Goal: Task Accomplishment & Management: Use online tool/utility

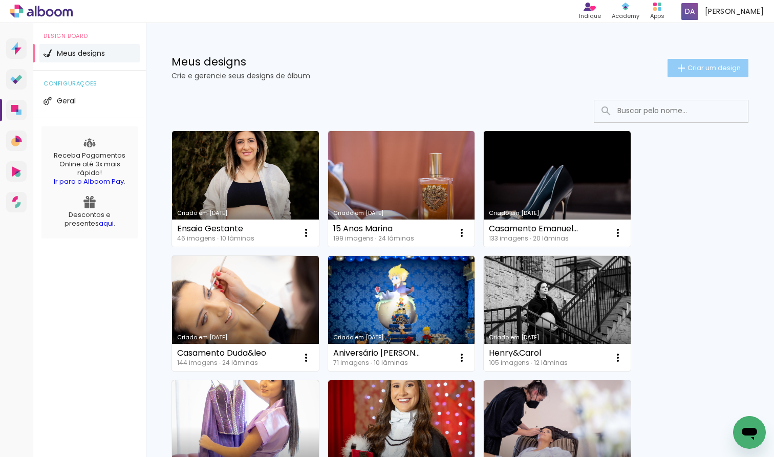
click at [516, 65] on span "Criar um design" at bounding box center [714, 68] width 53 height 7
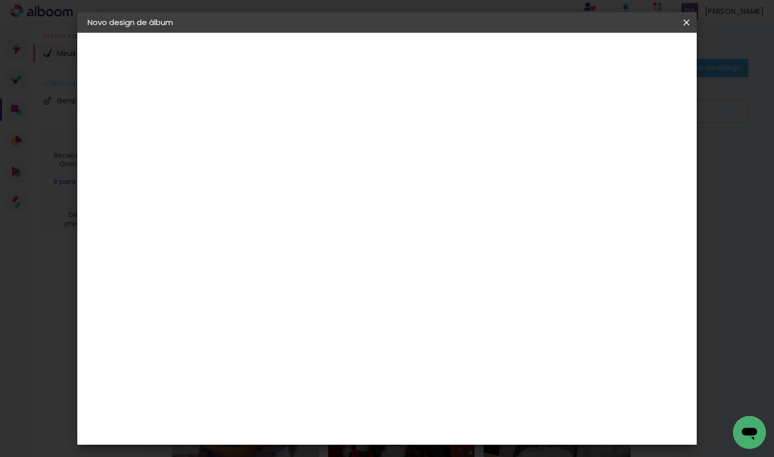
click at [255, 145] on div at bounding box center [255, 145] width 0 height 1
type input "Casamento Estefani&Bily"
type paper-input "Casamento Estefani&Bily"
click at [0, 0] on slot "Avançar" at bounding box center [0, 0] width 0 height 0
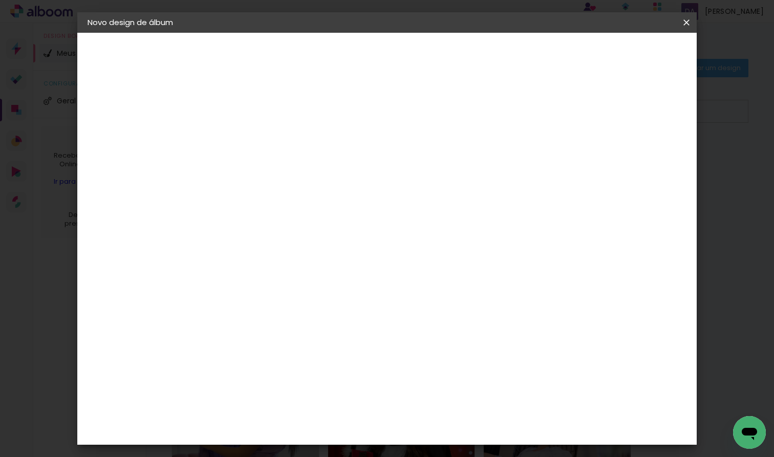
click at [302, 244] on paper-item "Go image" at bounding box center [281, 257] width 111 height 27
click at [0, 0] on slot "Avançar" at bounding box center [0, 0] width 0 height 0
click at [295, 173] on input "text" at bounding box center [275, 179] width 40 height 16
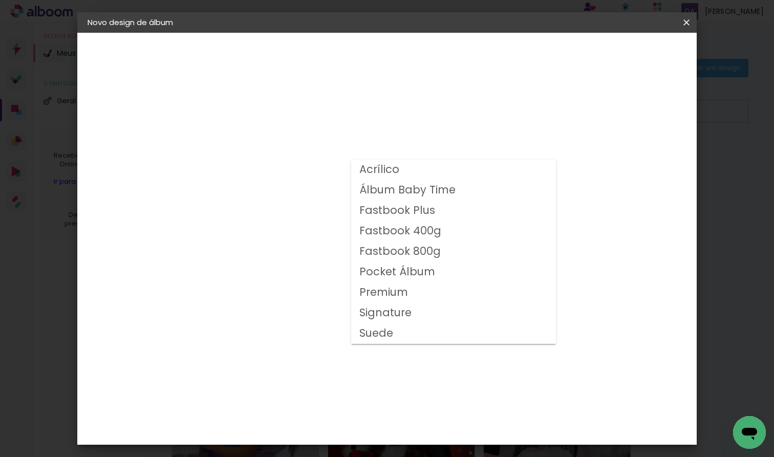
click at [441, 230] on paper-item "Fastbook 400g" at bounding box center [453, 231] width 205 height 20
type input "Fastbook 400g"
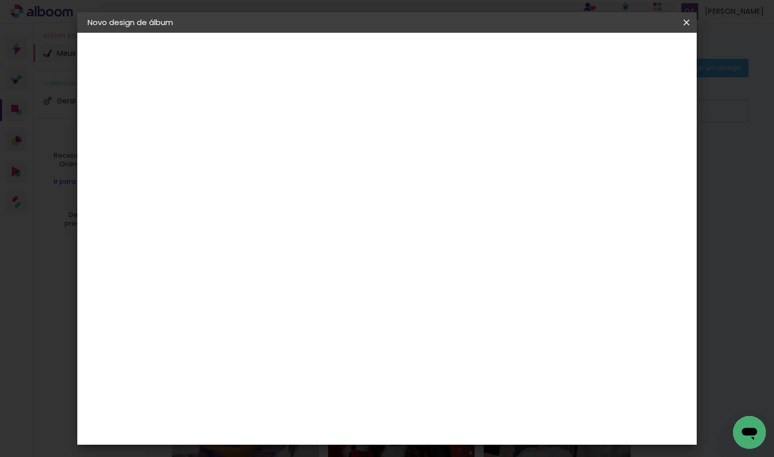
scroll to position [114, 0]
click at [324, 391] on span "25 × 25" at bounding box center [301, 404] width 48 height 27
click at [0, 0] on slot "Avançar" at bounding box center [0, 0] width 0 height 0
click at [516, 56] on span "Iniciar design" at bounding box center [606, 54] width 47 height 7
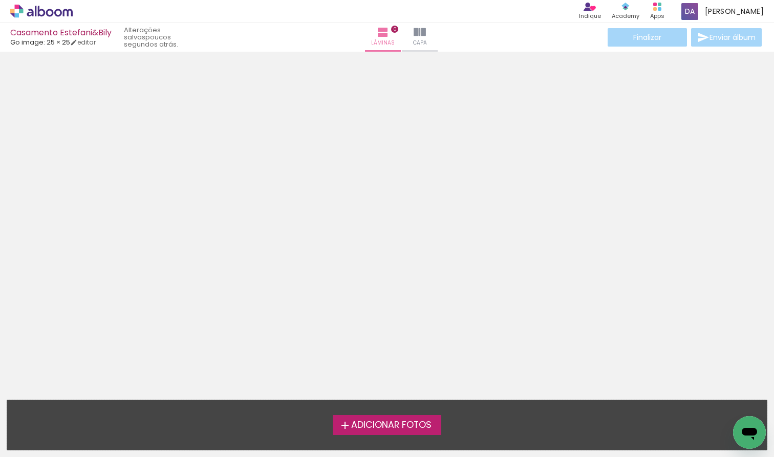
click at [378, 391] on span "Adicionar Fotos" at bounding box center [391, 425] width 80 height 9
click at [0, 0] on input "file" at bounding box center [0, 0] width 0 height 0
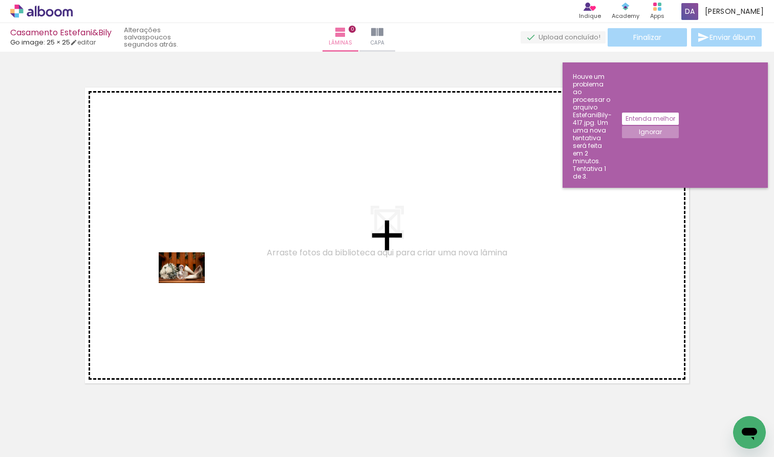
drag, startPoint x: 113, startPoint y: 426, endPoint x: 189, endPoint y: 283, distance: 161.5
click at [189, 283] on quentale-workspace at bounding box center [387, 228] width 774 height 457
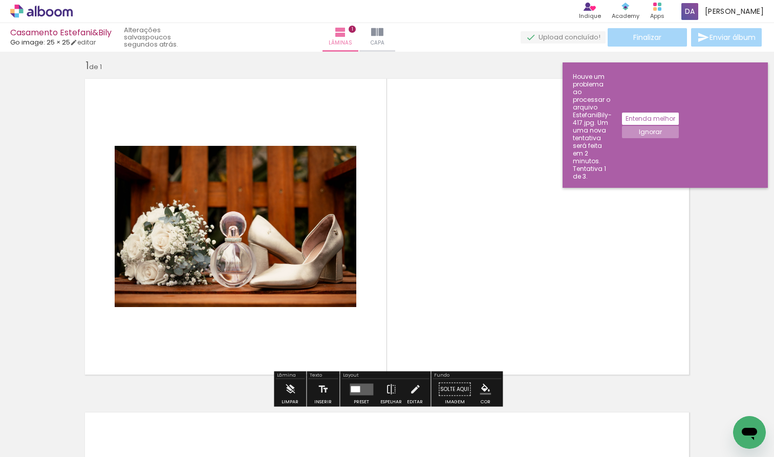
scroll to position [13, 0]
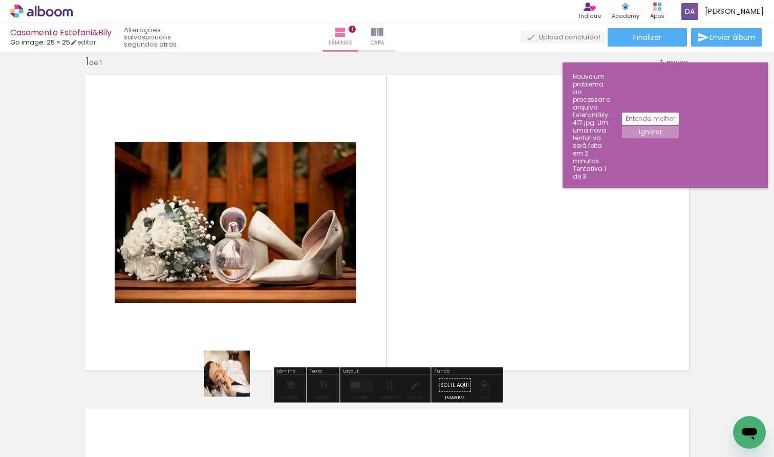
drag, startPoint x: 223, startPoint y: 422, endPoint x: 277, endPoint y: 291, distance: 142.0
click at [277, 291] on quentale-workspace at bounding box center [387, 228] width 774 height 457
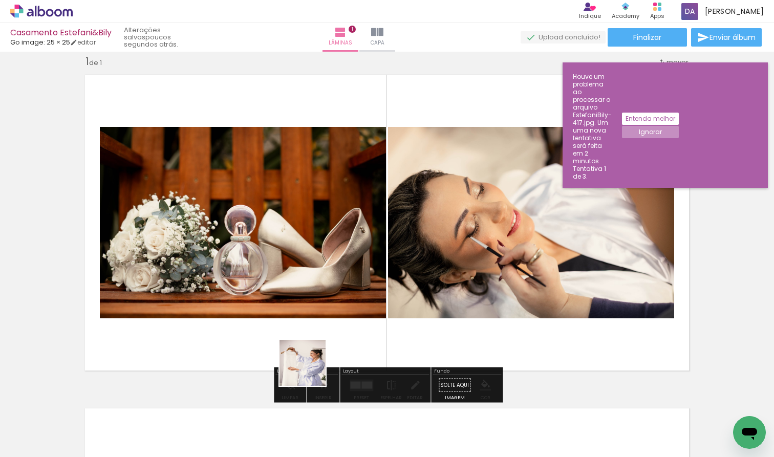
drag, startPoint x: 286, startPoint y: 422, endPoint x: 336, endPoint y: 329, distance: 105.2
click at [336, 329] on quentale-workspace at bounding box center [387, 228] width 774 height 457
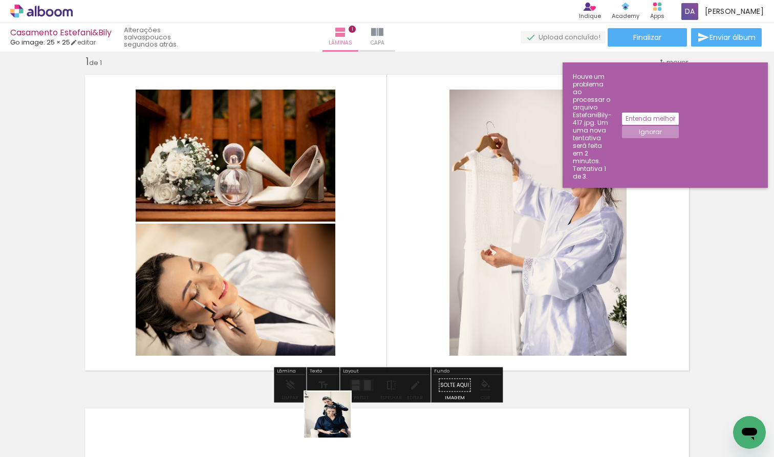
drag, startPoint x: 335, startPoint y: 436, endPoint x: 344, endPoint y: 303, distance: 133.4
click at [344, 303] on quentale-workspace at bounding box center [387, 228] width 774 height 457
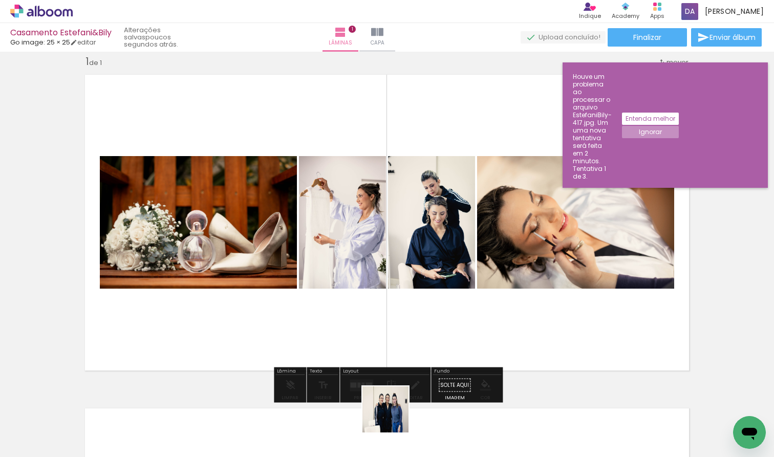
drag, startPoint x: 393, startPoint y: 417, endPoint x: 389, endPoint y: 300, distance: 117.4
click at [389, 300] on quentale-workspace at bounding box center [387, 228] width 774 height 457
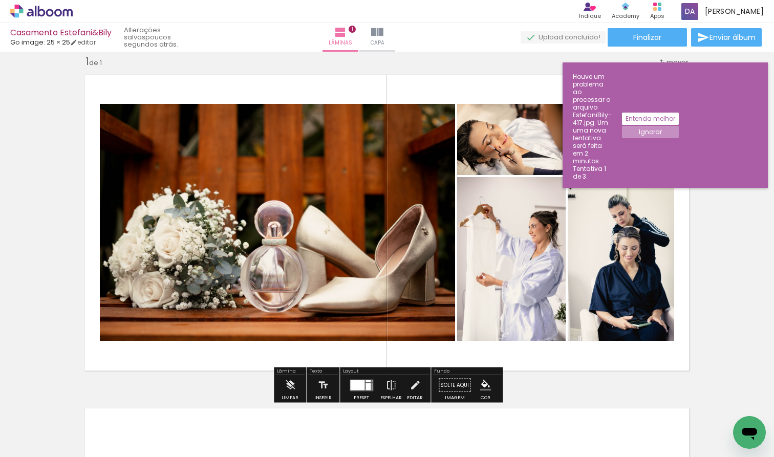
click at [362, 386] on div at bounding box center [357, 385] width 14 height 10
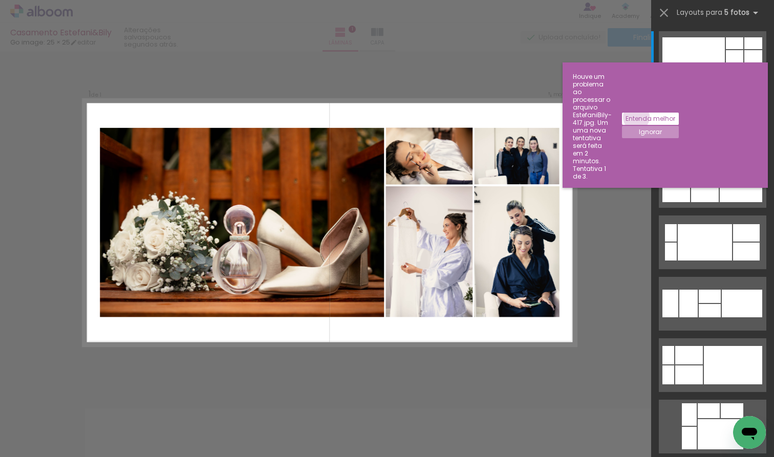
click at [0, 0] on slot "Entenda melhor" at bounding box center [0, 0] width 0 height 0
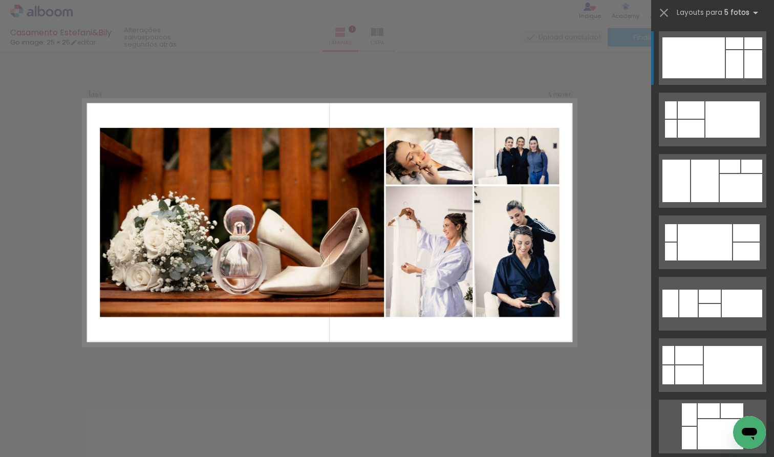
click at [37, 391] on span "Adicionar Fotos" at bounding box center [36, 443] width 31 height 11
click at [0, 0] on input "file" at bounding box center [0, 0] width 0 height 0
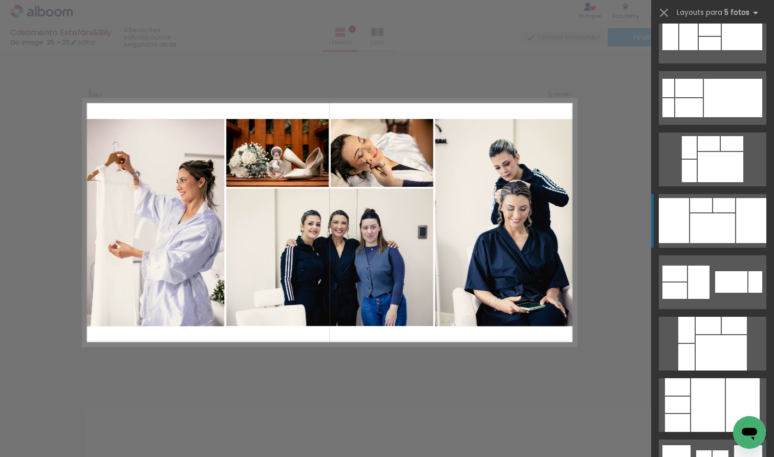
scroll to position [269, 0]
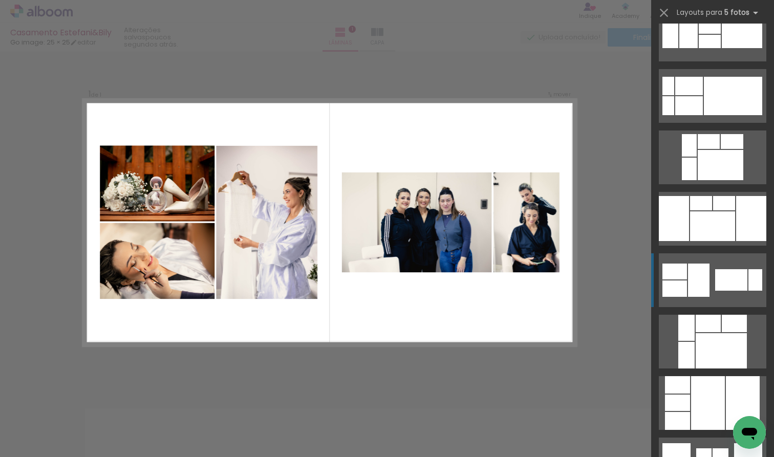
click at [516, 286] on quentale-layouter at bounding box center [713, 280] width 108 height 54
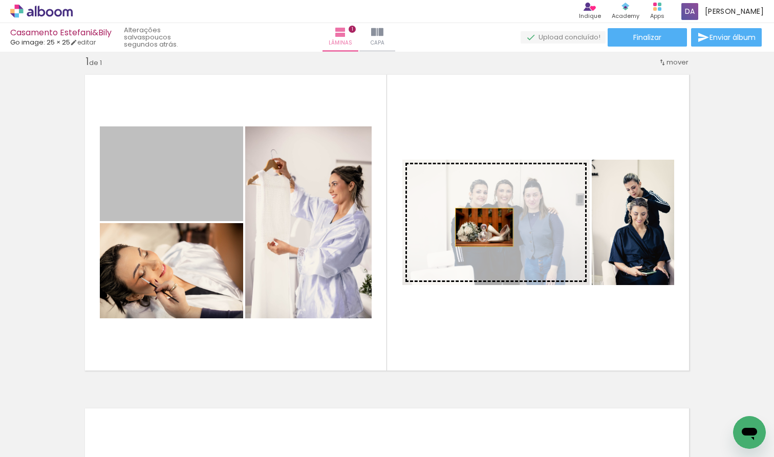
drag, startPoint x: 183, startPoint y: 186, endPoint x: 484, endPoint y: 227, distance: 303.9
click at [0, 0] on slot at bounding box center [0, 0] width 0 height 0
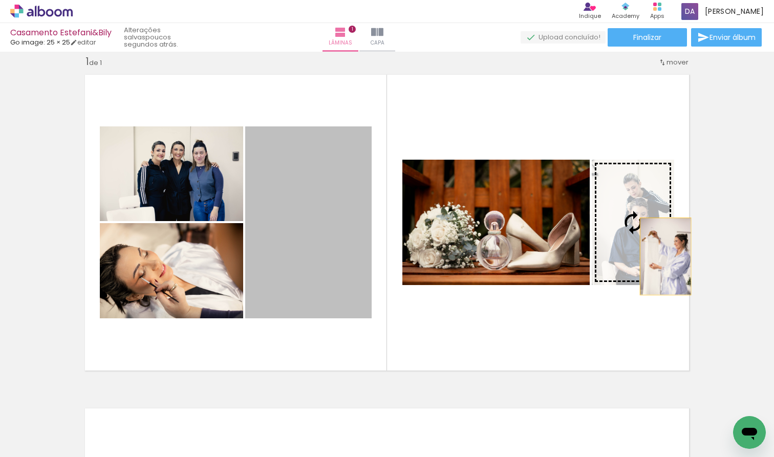
drag, startPoint x: 330, startPoint y: 261, endPoint x: 666, endPoint y: 257, distance: 335.5
click at [0, 0] on slot at bounding box center [0, 0] width 0 height 0
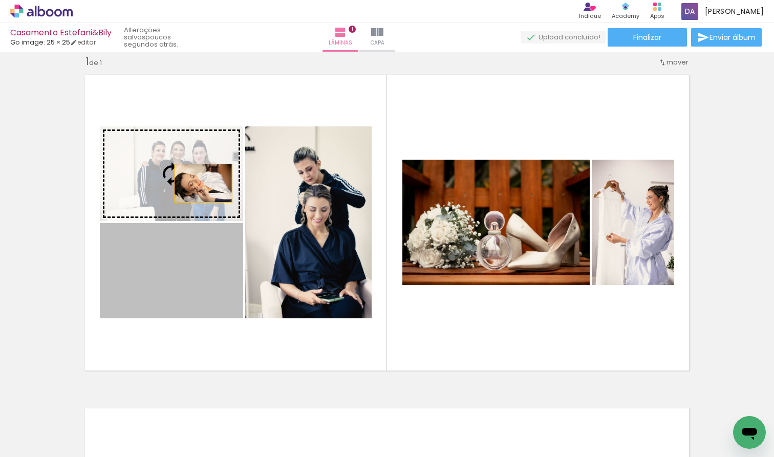
drag, startPoint x: 204, startPoint y: 287, endPoint x: 203, endPoint y: 181, distance: 106.0
click at [0, 0] on slot at bounding box center [0, 0] width 0 height 0
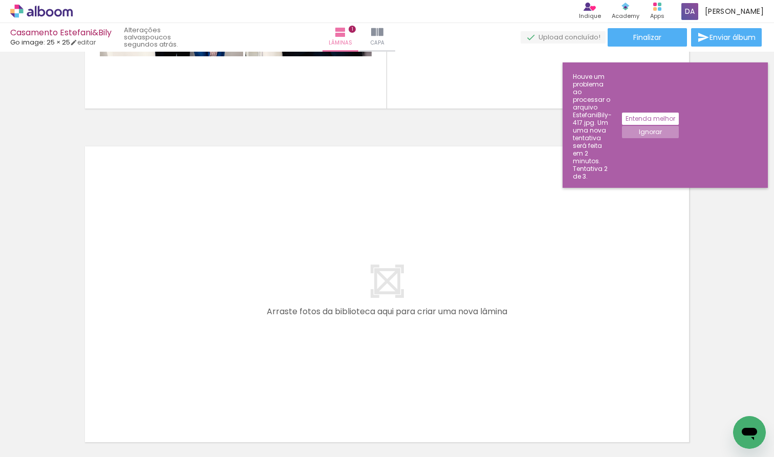
scroll to position [0, 242]
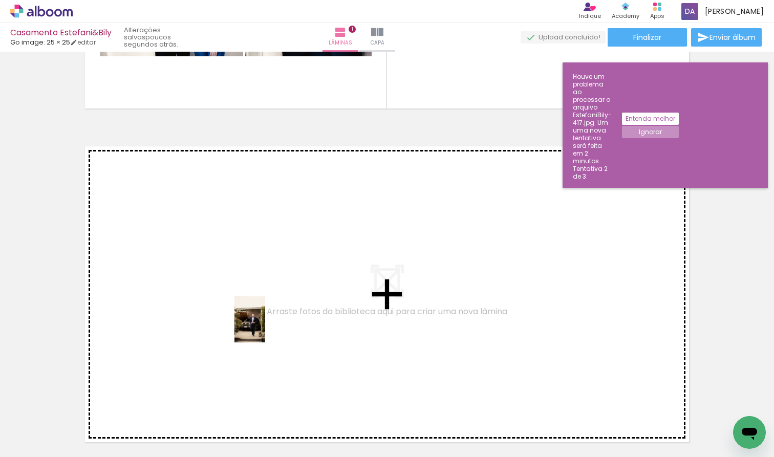
drag, startPoint x: 264, startPoint y: 426, endPoint x: 265, endPoint y: 327, distance: 98.3
click at [265, 327] on quentale-workspace at bounding box center [387, 228] width 774 height 457
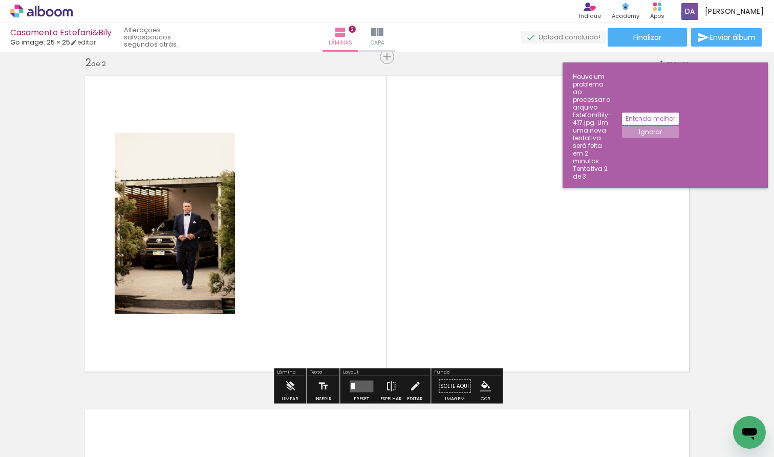
scroll to position [347, 0]
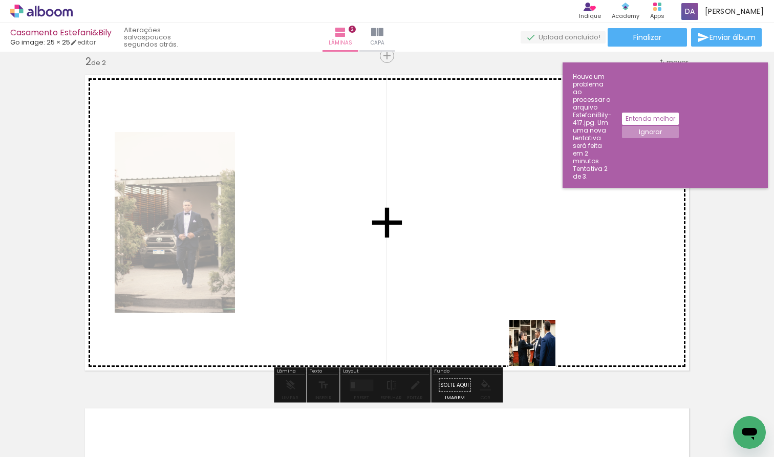
drag, startPoint x: 552, startPoint y: 426, endPoint x: 540, endPoint y: 351, distance: 75.7
click at [516, 351] on quentale-workspace at bounding box center [387, 228] width 774 height 457
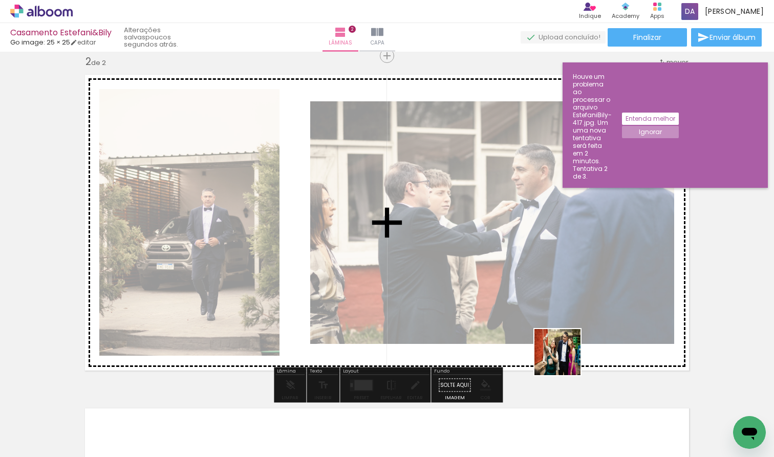
drag, startPoint x: 605, startPoint y: 429, endPoint x: 556, endPoint y: 337, distance: 103.6
click at [516, 337] on quentale-workspace at bounding box center [387, 228] width 774 height 457
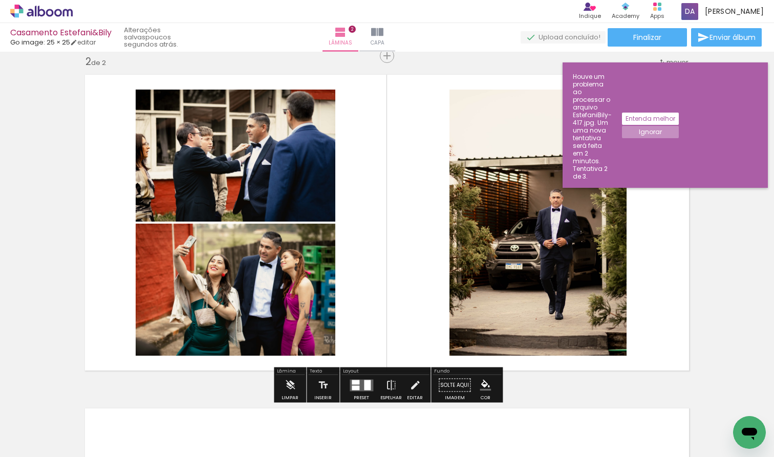
drag, startPoint x: 677, startPoint y: 433, endPoint x: 573, endPoint y: 321, distance: 153.6
click at [516, 321] on quentale-workspace at bounding box center [387, 228] width 774 height 457
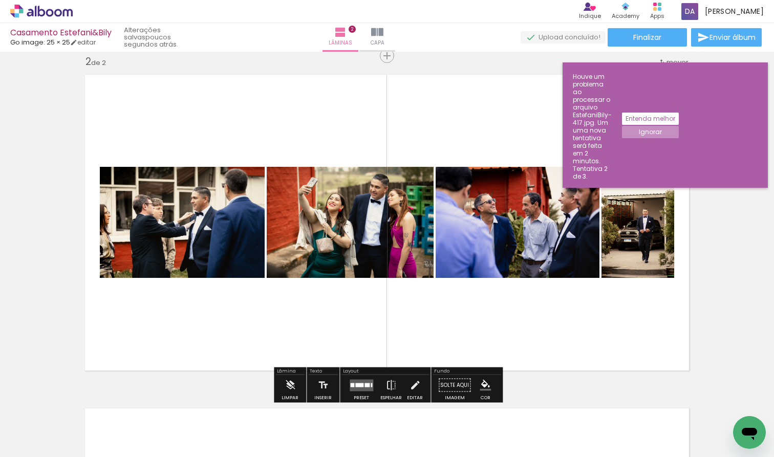
click at [357, 386] on div at bounding box center [359, 385] width 8 height 4
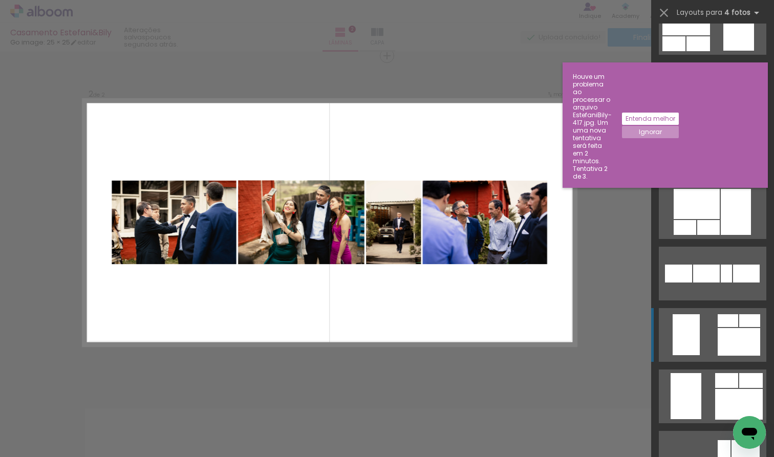
scroll to position [1889, 0]
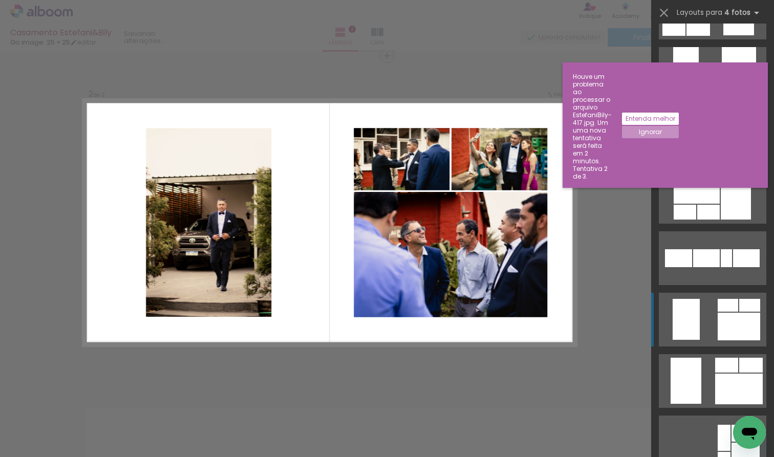
click at [516, 318] on quentale-layouter at bounding box center [713, 320] width 108 height 54
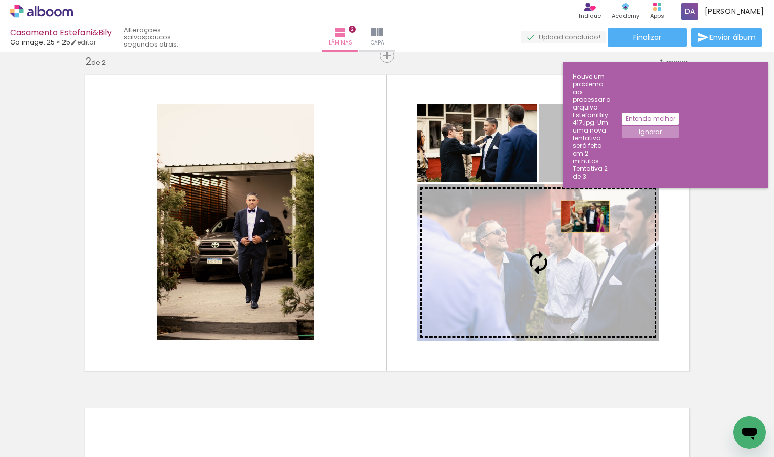
drag, startPoint x: 604, startPoint y: 148, endPoint x: 583, endPoint y: 231, distance: 85.6
click at [0, 0] on slot at bounding box center [0, 0] width 0 height 0
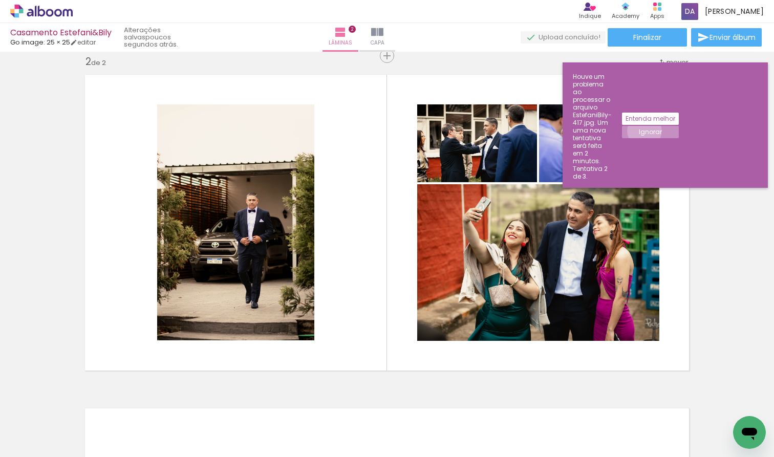
click at [0, 0] on slot "Ignorar" at bounding box center [0, 0] width 0 height 0
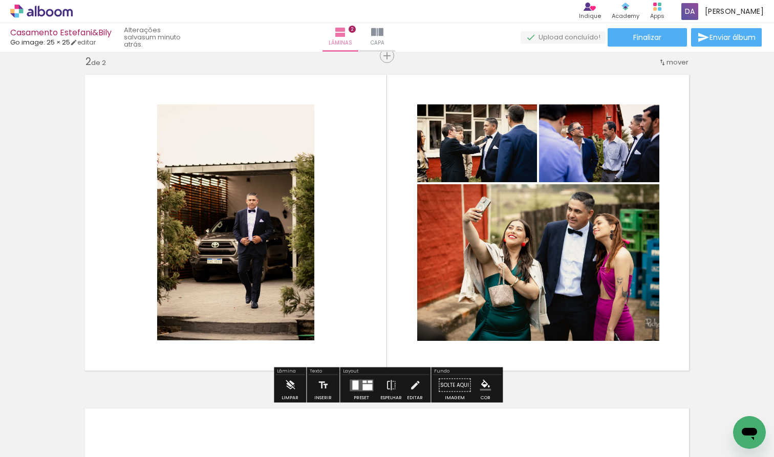
click at [361, 384] on quentale-layouter at bounding box center [362, 385] width 24 height 12
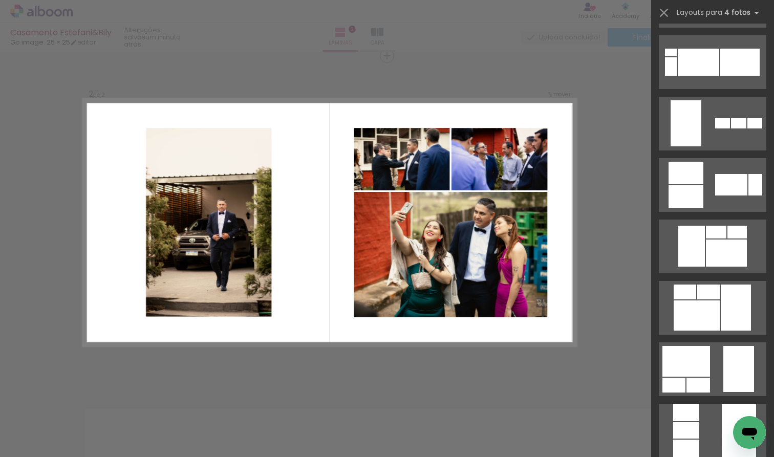
scroll to position [1420, 0]
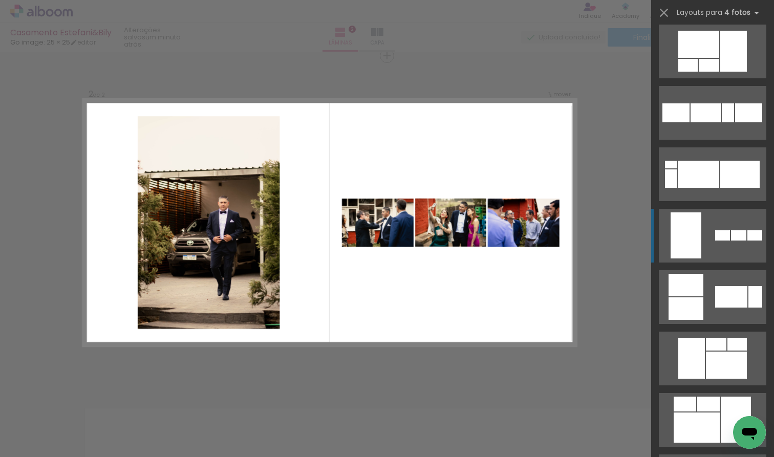
click at [516, 233] on div at bounding box center [722, 235] width 15 height 10
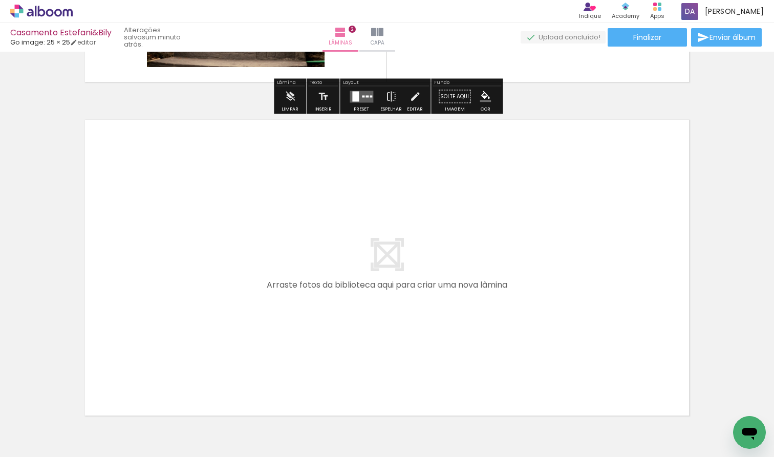
scroll to position [0, 606]
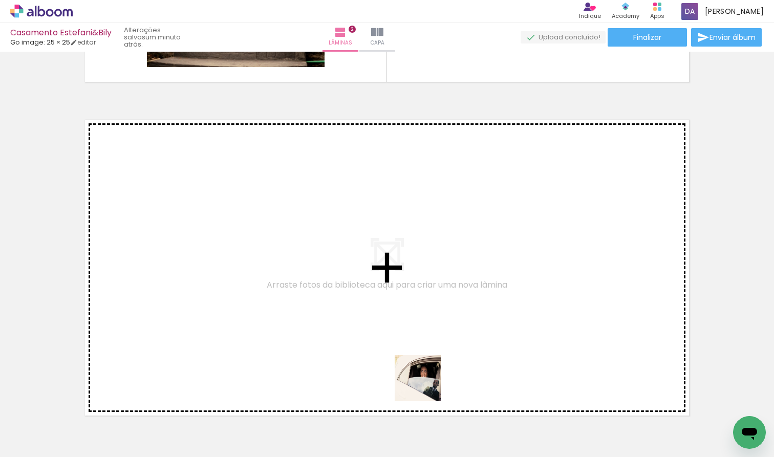
drag, startPoint x: 426, startPoint y: 424, endPoint x: 426, endPoint y: 333, distance: 90.6
click at [426, 333] on quentale-workspace at bounding box center [387, 228] width 774 height 457
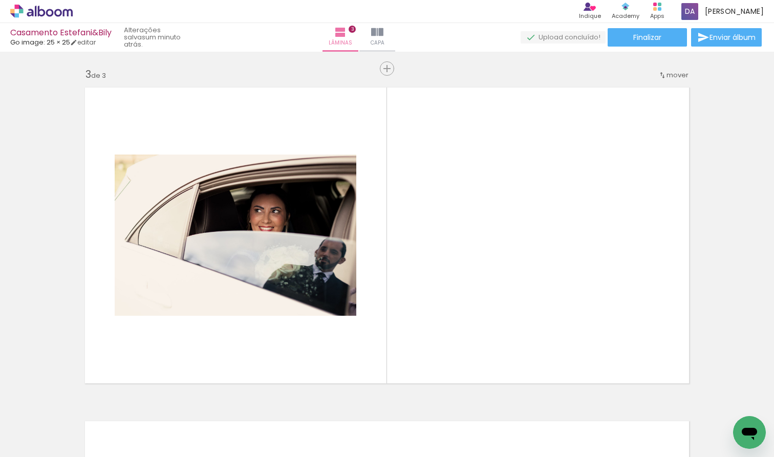
scroll to position [681, 0]
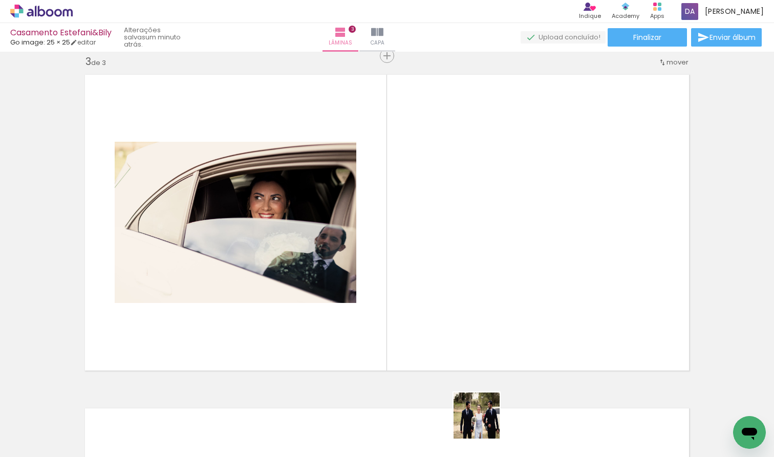
drag, startPoint x: 483, startPoint y: 431, endPoint x: 521, endPoint y: 331, distance: 107.1
click at [516, 331] on quentale-workspace at bounding box center [387, 228] width 774 height 457
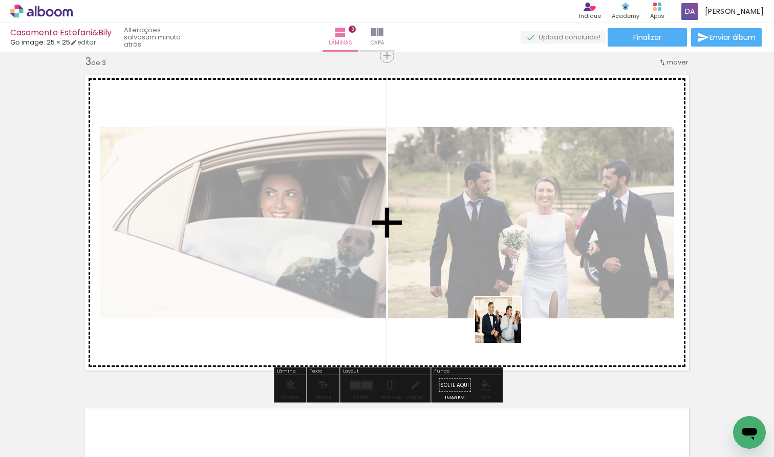
drag, startPoint x: 537, startPoint y: 431, endPoint x: 495, endPoint y: 304, distance: 133.4
click at [495, 304] on quentale-workspace at bounding box center [387, 228] width 774 height 457
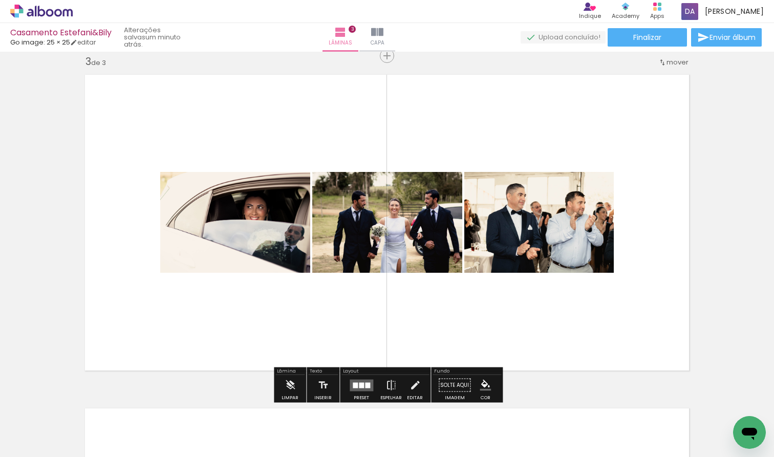
click at [367, 387] on div at bounding box center [367, 386] width 5 height 6
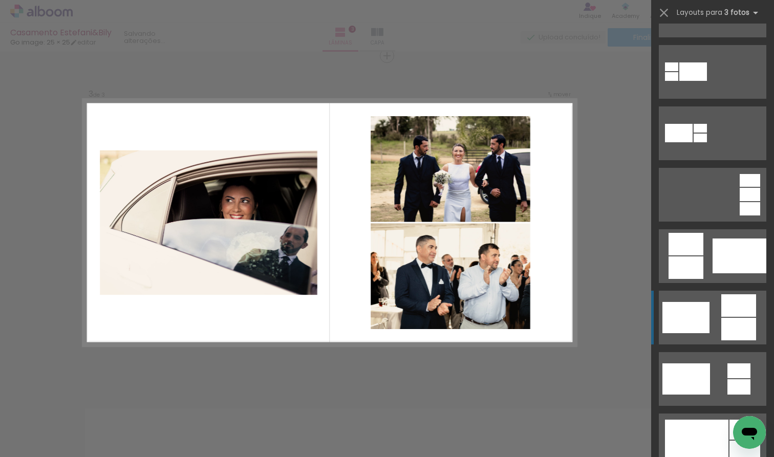
scroll to position [115, 0]
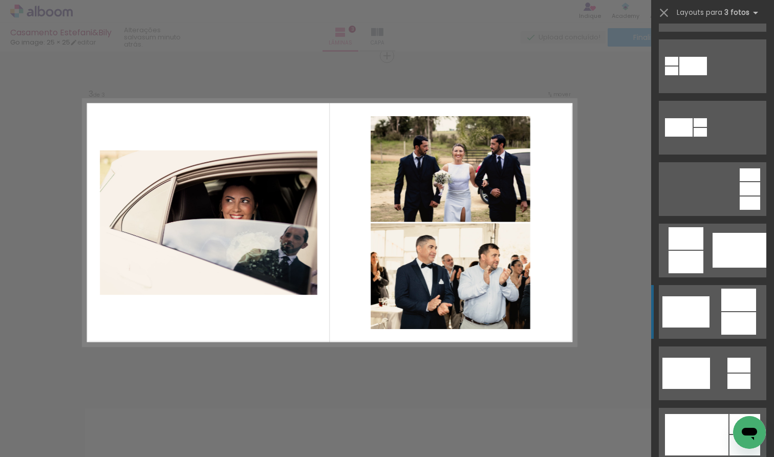
click at [516, 312] on div at bounding box center [686, 312] width 47 height 31
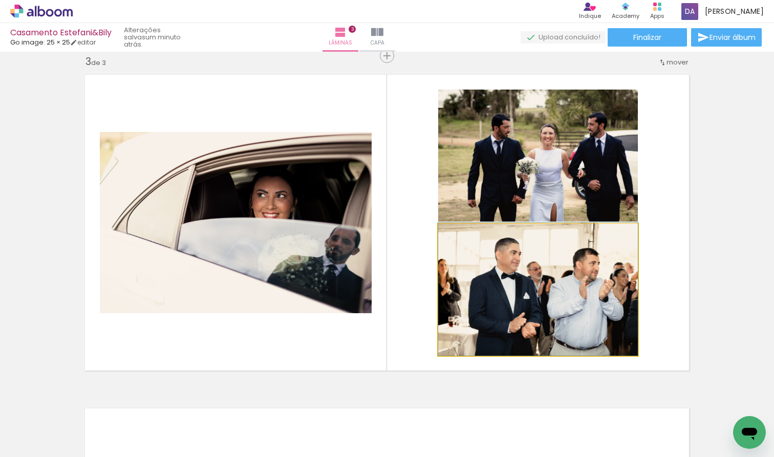
drag, startPoint x: 549, startPoint y: 309, endPoint x: 305, endPoint y: 258, distance: 250.0
click at [0, 0] on slot at bounding box center [0, 0] width 0 height 0
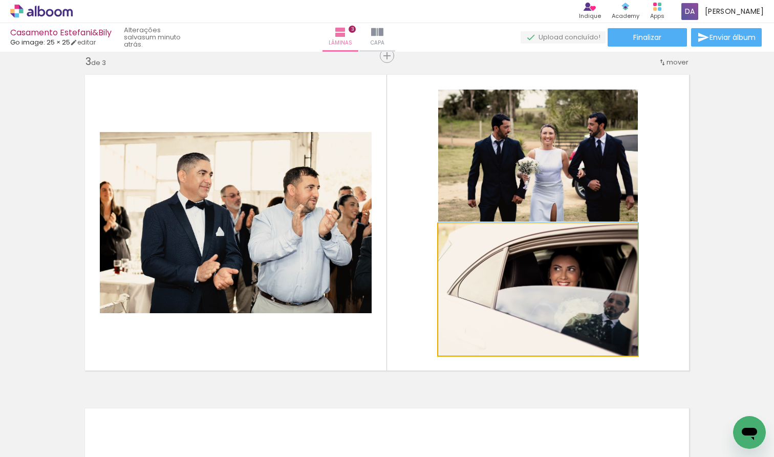
drag, startPoint x: 606, startPoint y: 311, endPoint x: 600, endPoint y: 198, distance: 113.3
click at [0, 0] on slot at bounding box center [0, 0] width 0 height 0
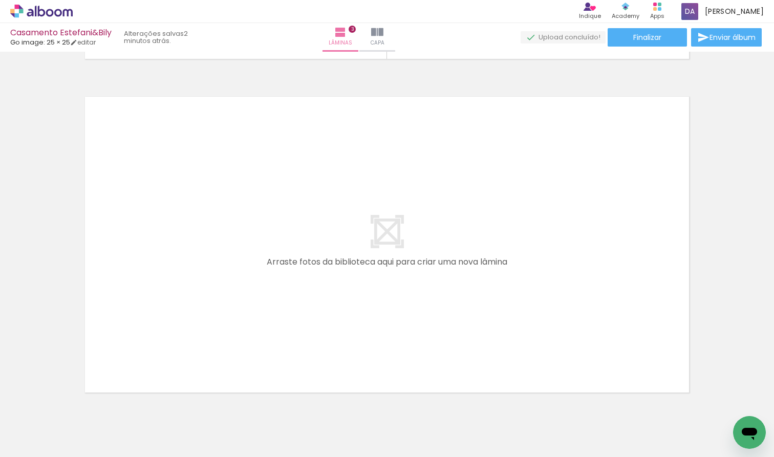
scroll to position [0, 875]
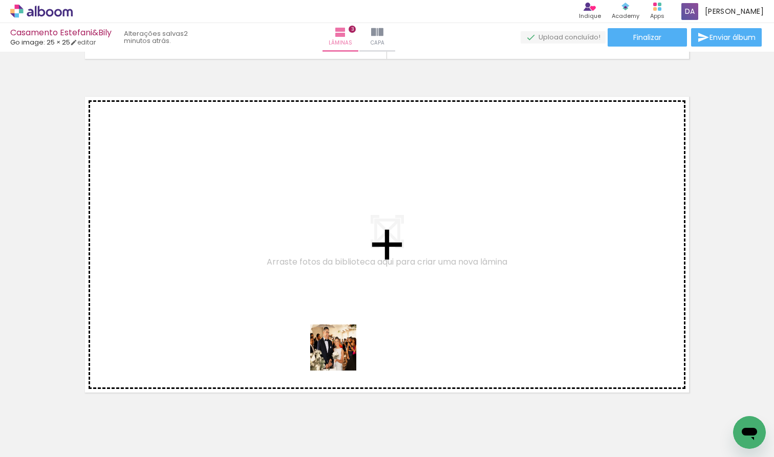
drag, startPoint x: 324, startPoint y: 431, endPoint x: 344, endPoint y: 345, distance: 88.3
click at [344, 345] on quentale-workspace at bounding box center [387, 228] width 774 height 457
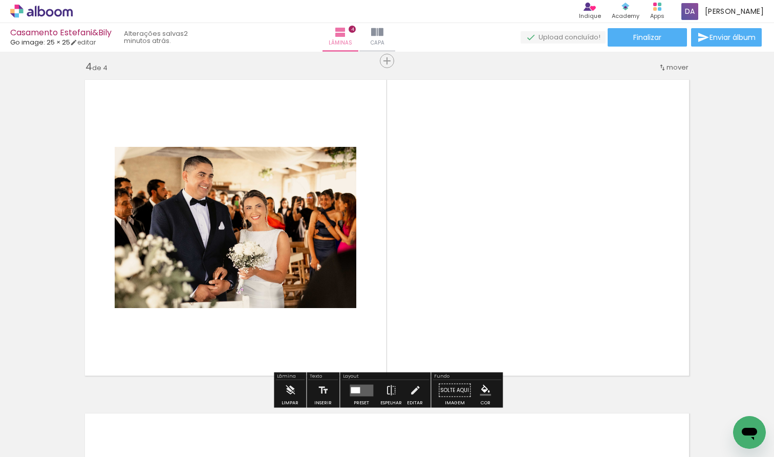
scroll to position [1014, 0]
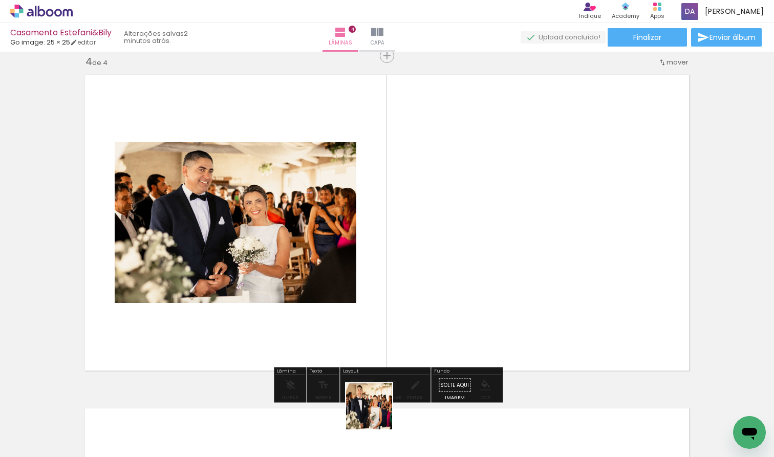
drag, startPoint x: 376, startPoint y: 423, endPoint x: 396, endPoint y: 354, distance: 71.5
click at [396, 354] on quentale-workspace at bounding box center [387, 228] width 774 height 457
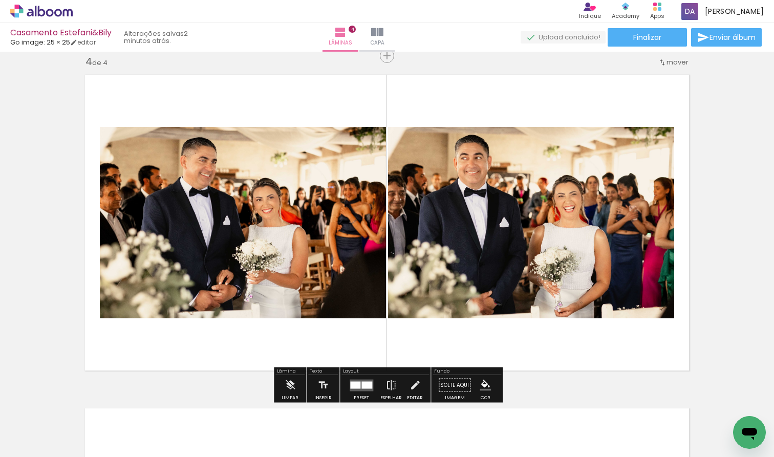
drag, startPoint x: 431, startPoint y: 432, endPoint x: 437, endPoint y: 355, distance: 76.6
click at [437, 355] on quentale-workspace at bounding box center [387, 228] width 774 height 457
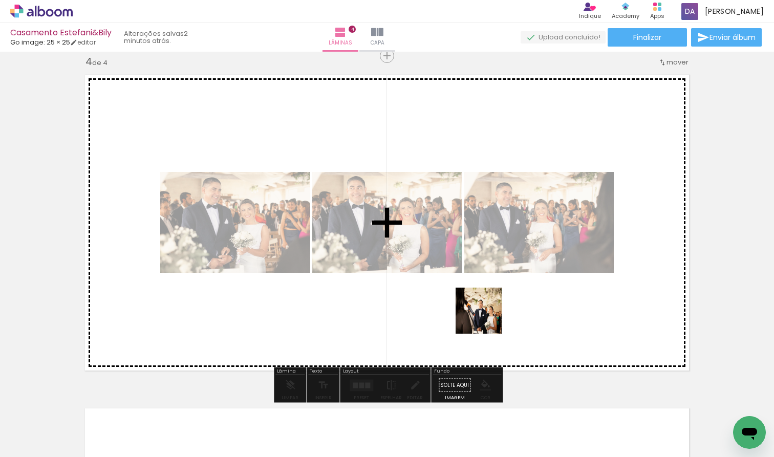
drag, startPoint x: 494, startPoint y: 426, endPoint x: 485, endPoint y: 303, distance: 123.2
click at [485, 303] on quentale-workspace at bounding box center [387, 228] width 774 height 457
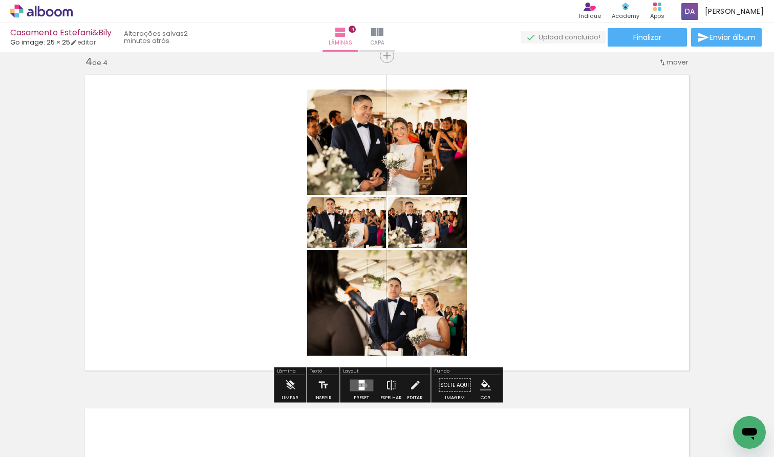
click at [363, 386] on div at bounding box center [363, 385] width 3 height 1
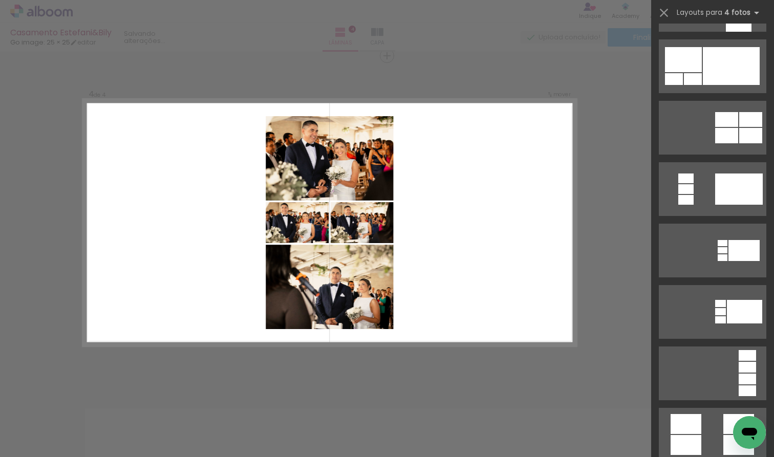
scroll to position [0, 0]
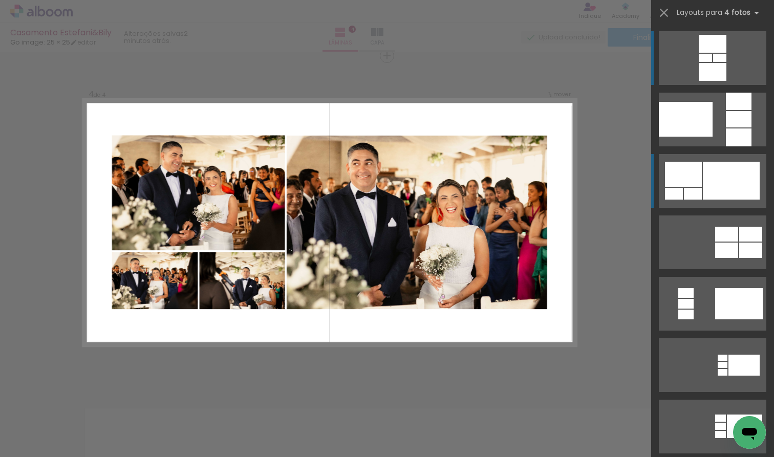
click at [516, 190] on div at bounding box center [731, 181] width 57 height 38
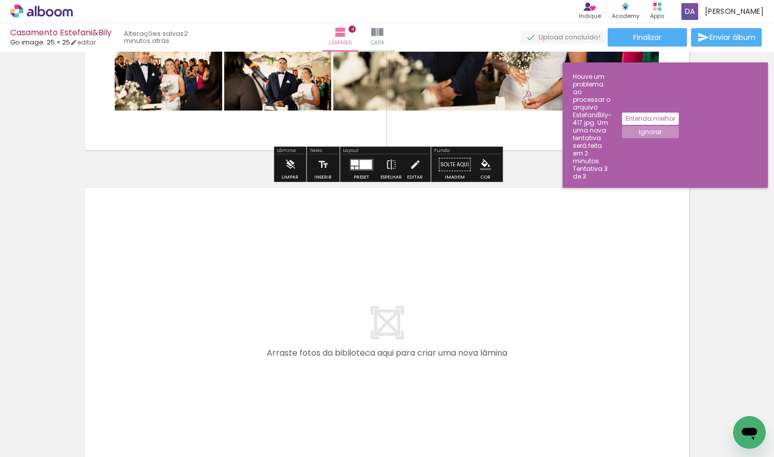
scroll to position [0, 1166]
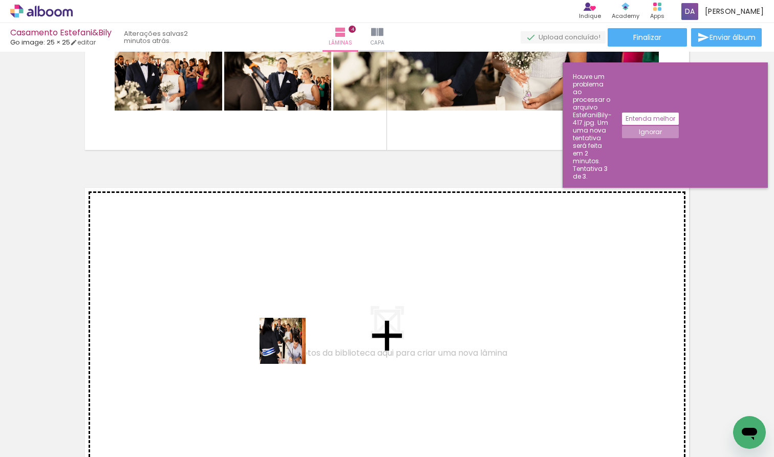
drag, startPoint x: 266, startPoint y: 431, endPoint x: 290, endPoint y: 349, distance: 86.0
click at [290, 349] on quentale-workspace at bounding box center [387, 228] width 774 height 457
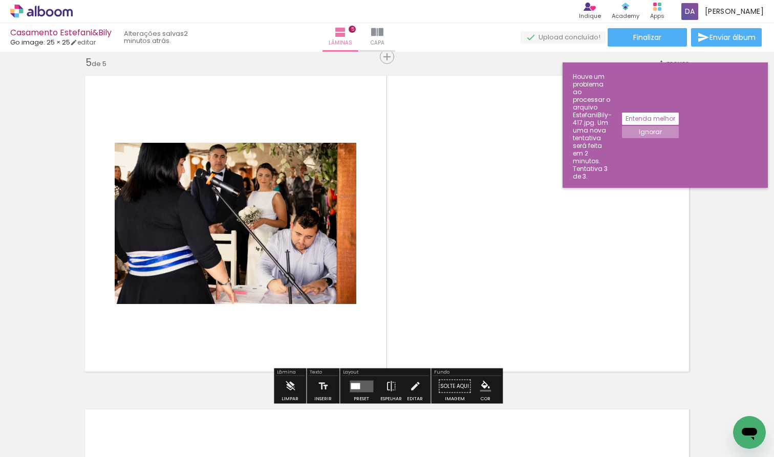
scroll to position [1348, 0]
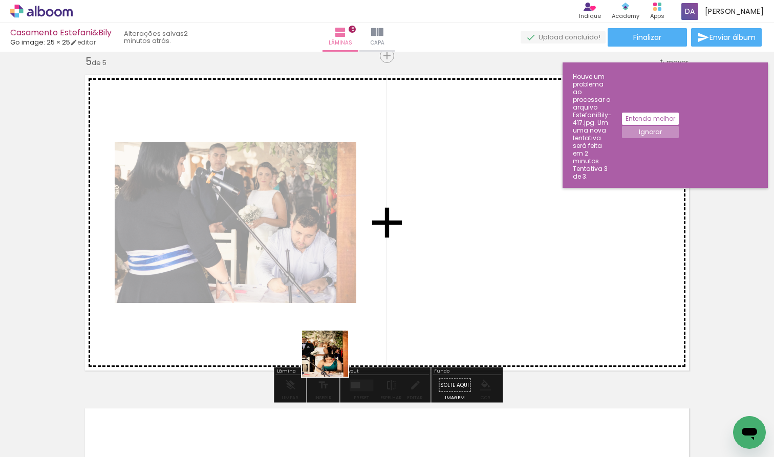
drag, startPoint x: 318, startPoint y: 414, endPoint x: 344, endPoint y: 339, distance: 79.7
click at [344, 339] on quentale-workspace at bounding box center [387, 228] width 774 height 457
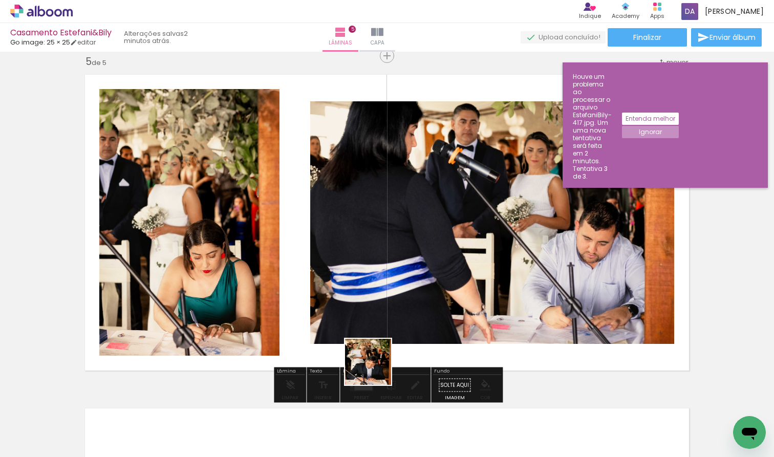
drag, startPoint x: 373, startPoint y: 428, endPoint x: 384, endPoint y: 340, distance: 89.2
click at [384, 340] on quentale-workspace at bounding box center [387, 228] width 774 height 457
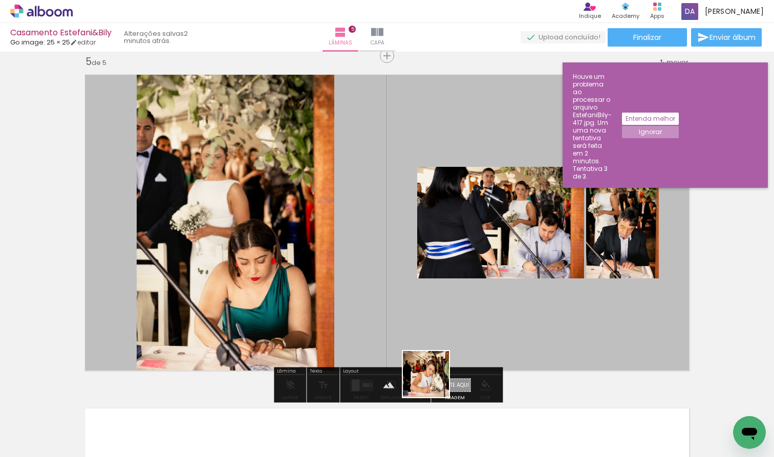
drag, startPoint x: 433, startPoint y: 435, endPoint x: 443, endPoint y: 328, distance: 107.5
click at [443, 328] on quentale-workspace at bounding box center [387, 228] width 774 height 457
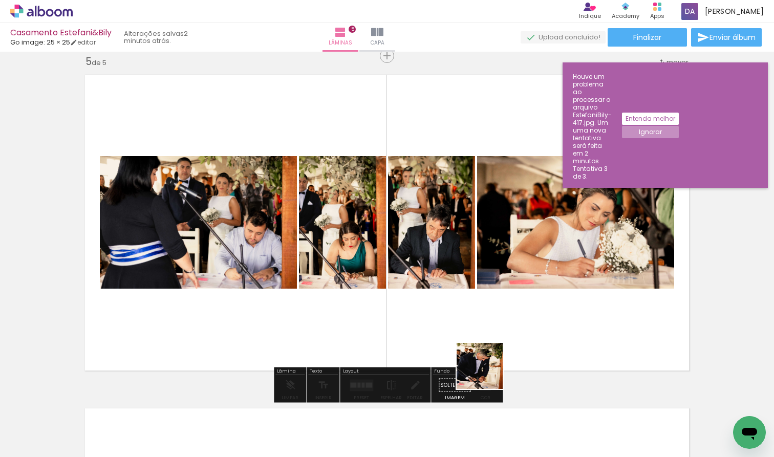
drag, startPoint x: 488, startPoint y: 408, endPoint x: 488, endPoint y: 352, distance: 55.8
click at [488, 352] on quentale-workspace at bounding box center [387, 228] width 774 height 457
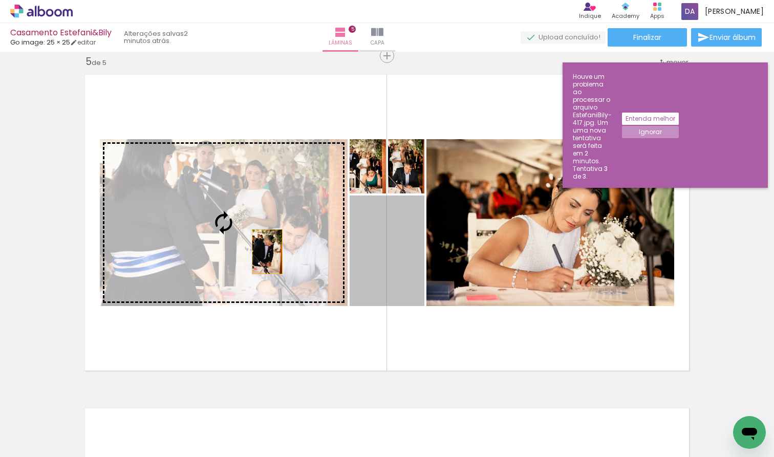
drag, startPoint x: 407, startPoint y: 281, endPoint x: 267, endPoint y: 252, distance: 142.2
click at [0, 0] on slot at bounding box center [0, 0] width 0 height 0
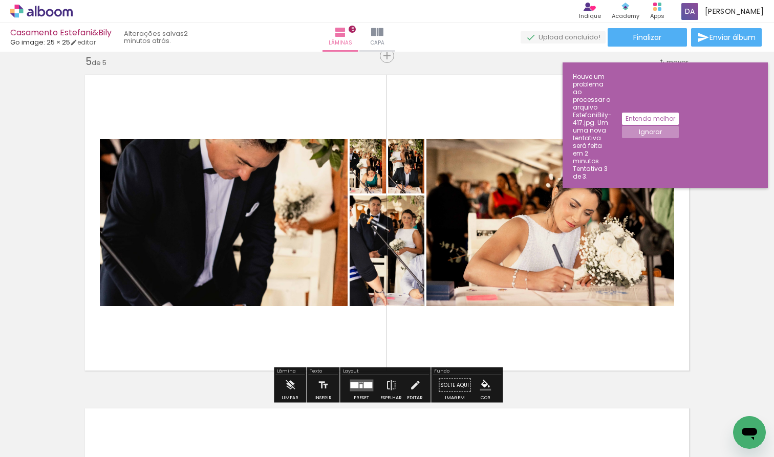
click at [364, 384] on div at bounding box center [368, 385] width 9 height 6
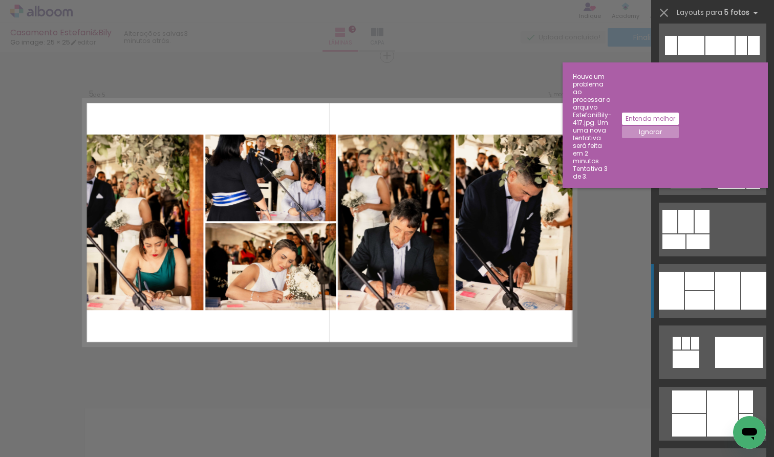
scroll to position [1795, 0]
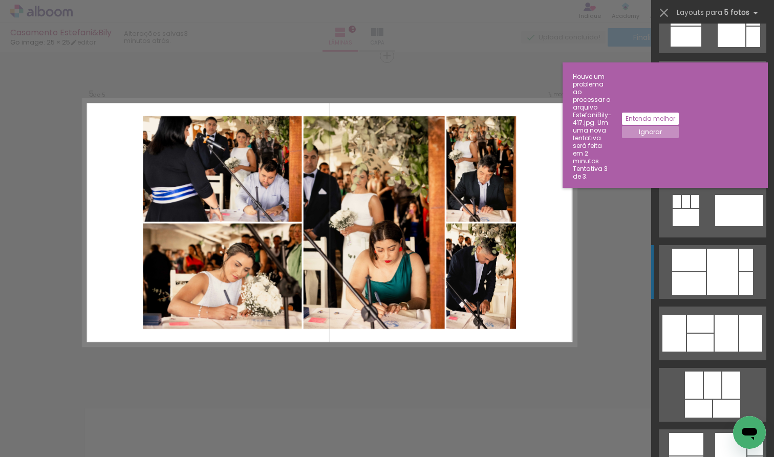
scroll to position [1963, 0]
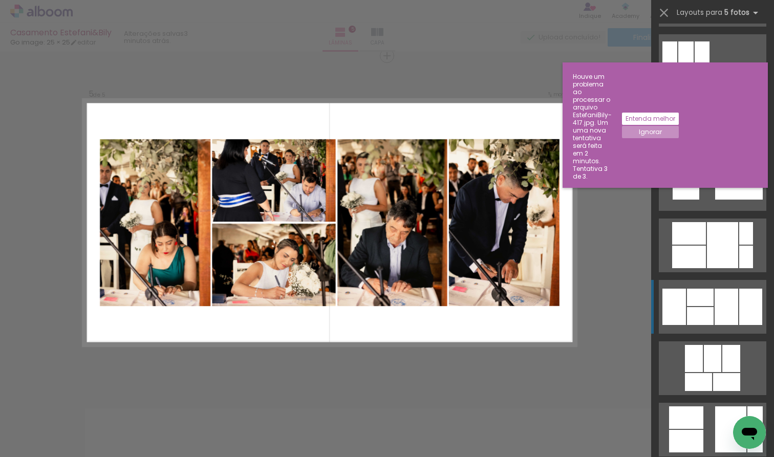
click at [706, 321] on div at bounding box center [700, 316] width 27 height 18
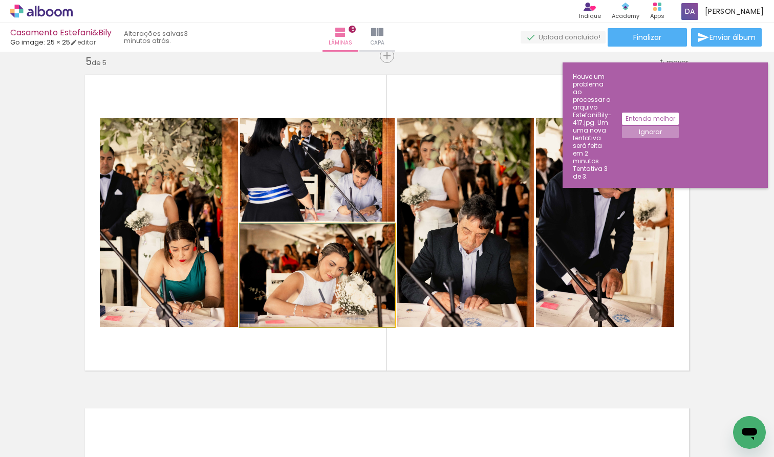
drag, startPoint x: 347, startPoint y: 286, endPoint x: 180, endPoint y: 255, distance: 169.9
click at [0, 0] on slot at bounding box center [0, 0] width 0 height 0
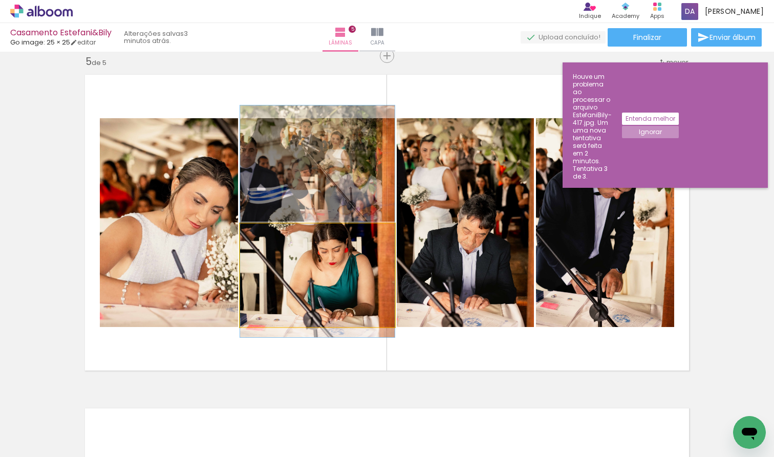
drag, startPoint x: 342, startPoint y: 304, endPoint x: 344, endPoint y: 251, distance: 53.3
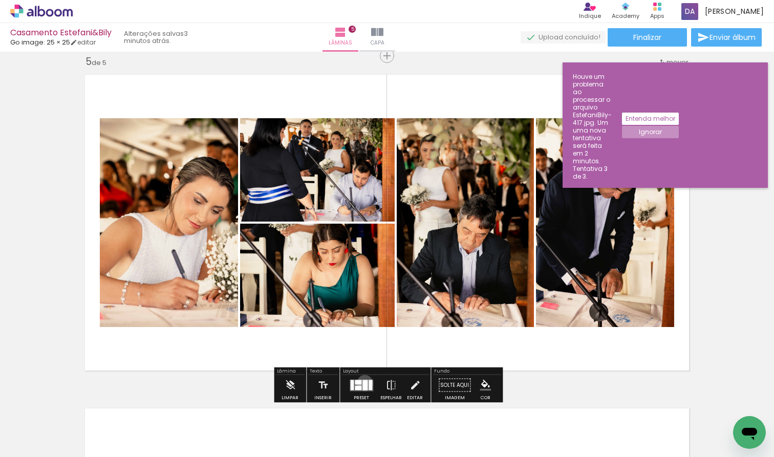
click at [363, 383] on div at bounding box center [365, 385] width 5 height 10
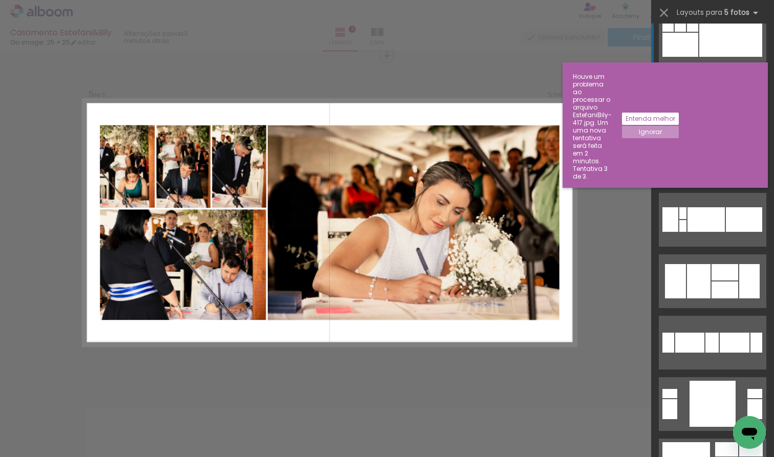
scroll to position [2427, 0]
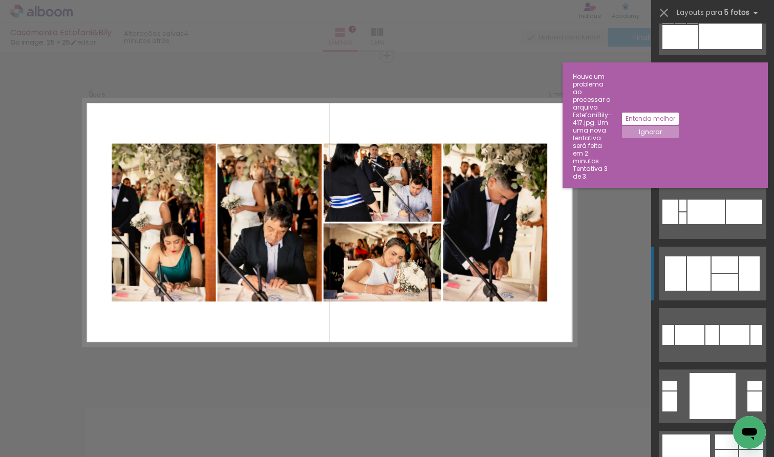
click at [712, 268] on div at bounding box center [725, 265] width 27 height 16
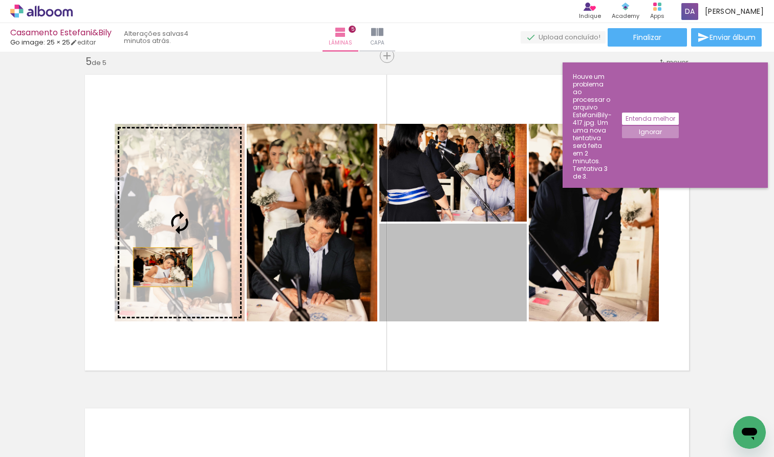
drag, startPoint x: 467, startPoint y: 292, endPoint x: 162, endPoint y: 267, distance: 305.2
click at [0, 0] on slot at bounding box center [0, 0] width 0 height 0
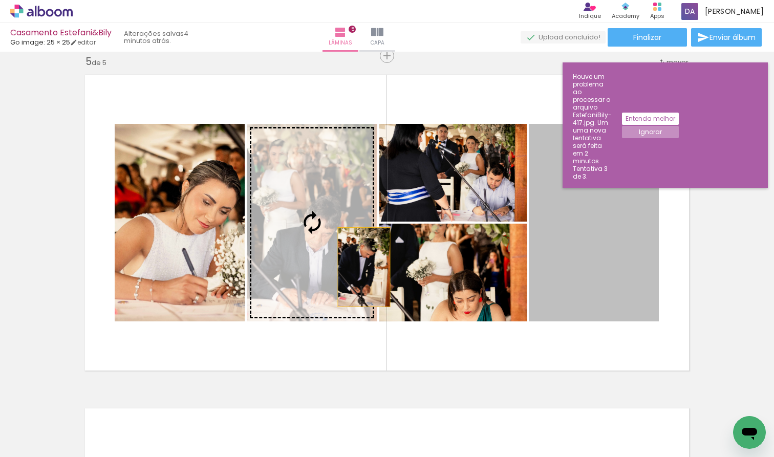
drag, startPoint x: 586, startPoint y: 279, endPoint x: 363, endPoint y: 269, distance: 223.5
click at [0, 0] on slot at bounding box center [0, 0] width 0 height 0
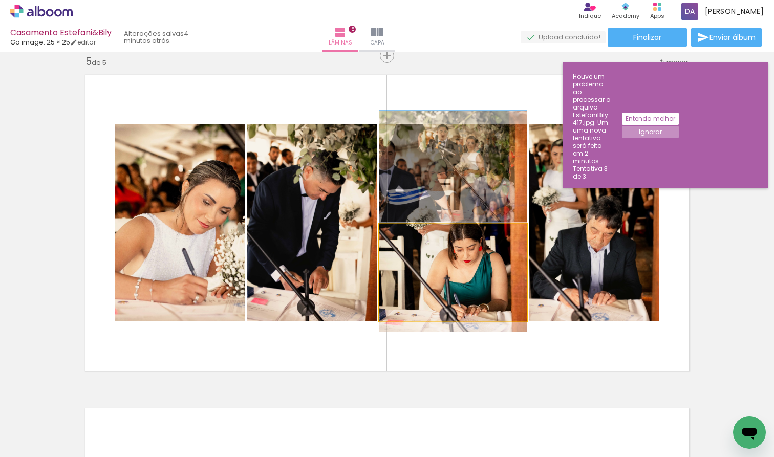
drag, startPoint x: 489, startPoint y: 297, endPoint x: 494, endPoint y: 245, distance: 51.4
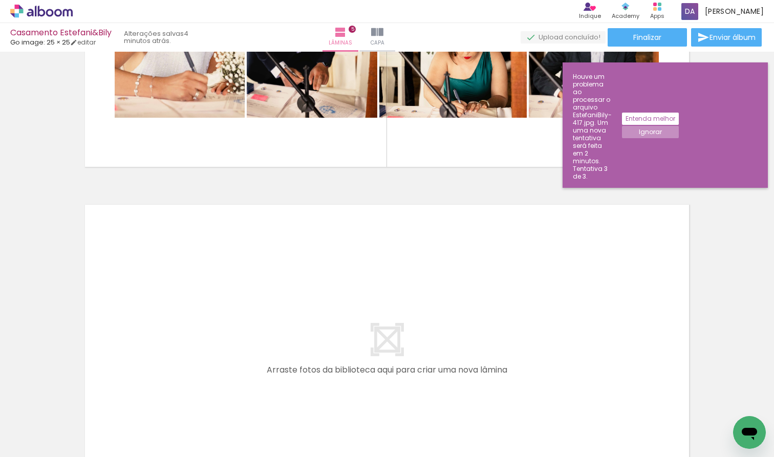
scroll to position [1559, 0]
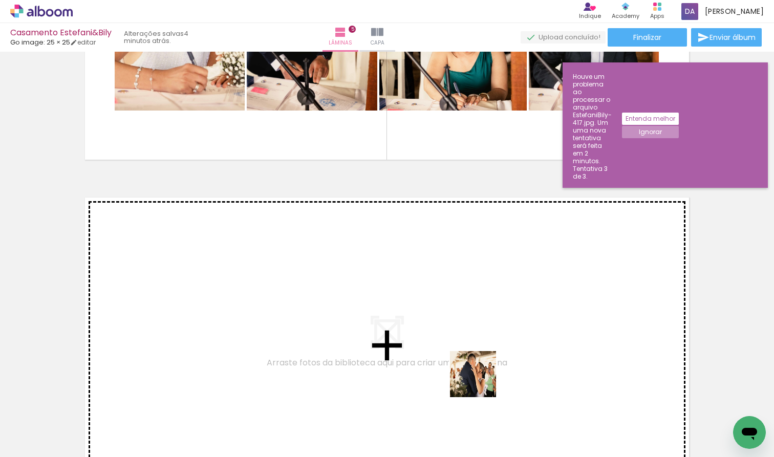
drag, startPoint x: 481, startPoint y: 430, endPoint x: 484, endPoint y: 364, distance: 66.6
click at [484, 364] on quentale-workspace at bounding box center [387, 228] width 774 height 457
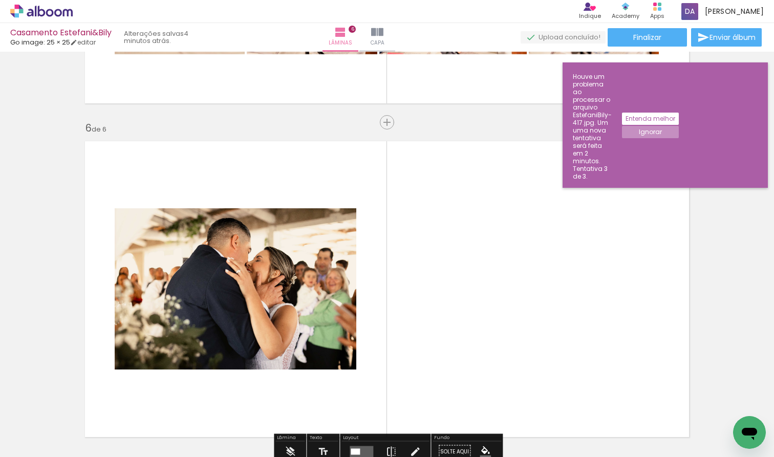
scroll to position [1682, 0]
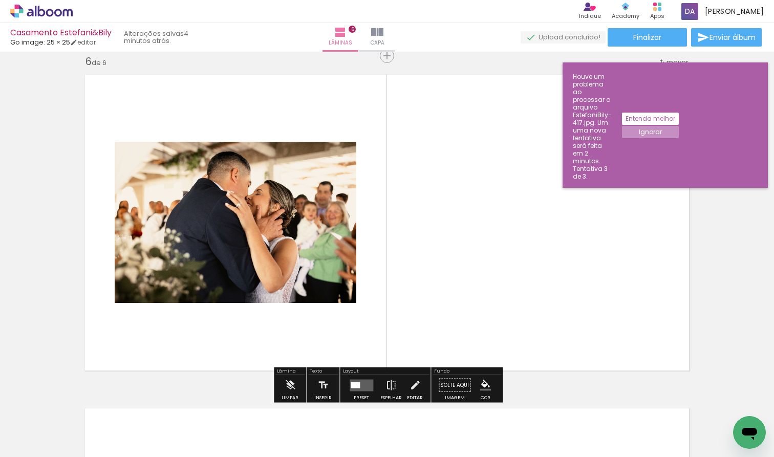
drag, startPoint x: 541, startPoint y: 433, endPoint x: 540, endPoint y: 314, distance: 119.3
click at [540, 314] on quentale-workspace at bounding box center [387, 228] width 774 height 457
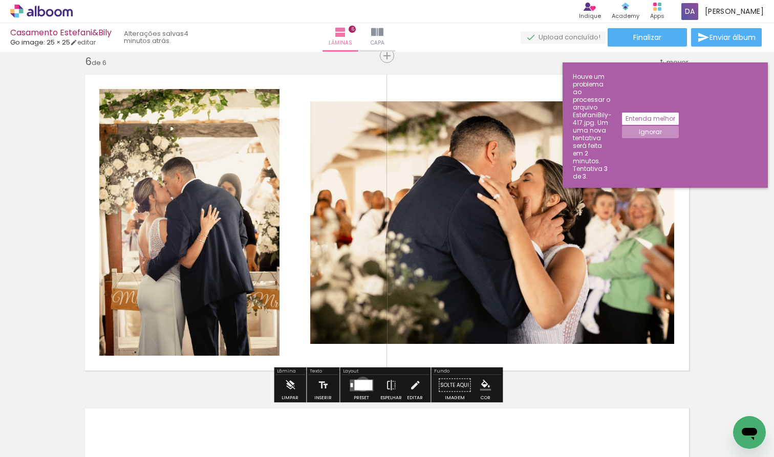
click at [361, 384] on div at bounding box center [363, 385] width 18 height 10
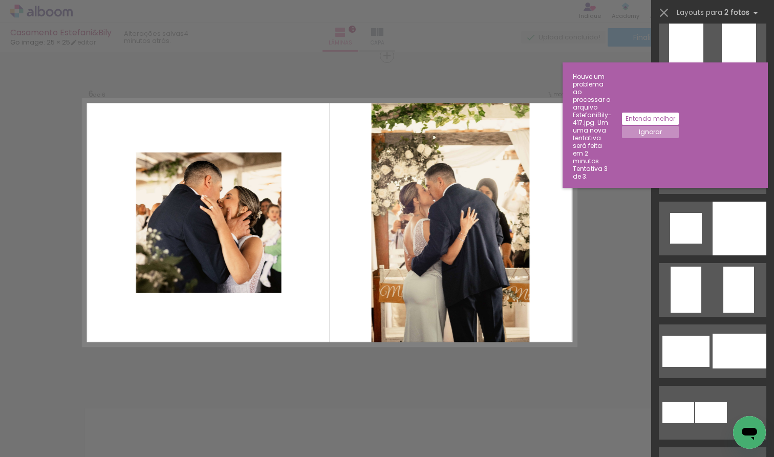
scroll to position [1736, 0]
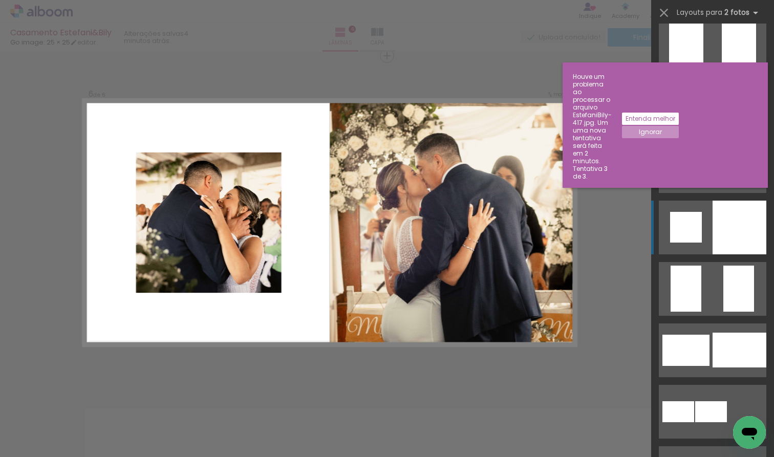
click at [704, 222] on quentale-layouter at bounding box center [713, 228] width 108 height 54
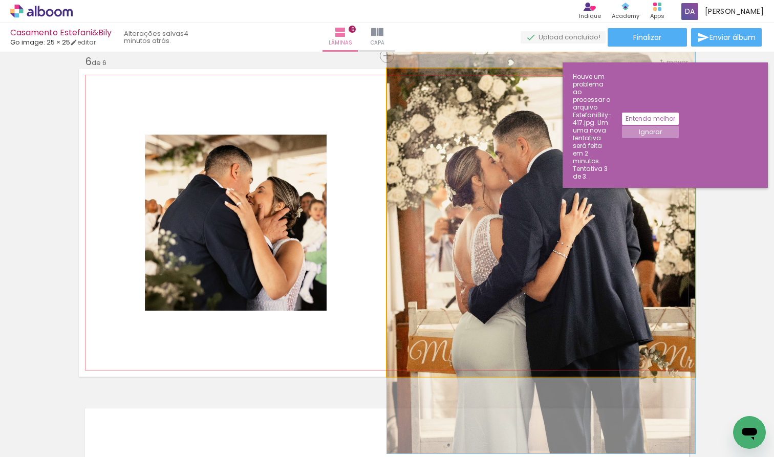
drag, startPoint x: 485, startPoint y: 266, endPoint x: 278, endPoint y: 242, distance: 208.8
click at [0, 0] on slot at bounding box center [0, 0] width 0 height 0
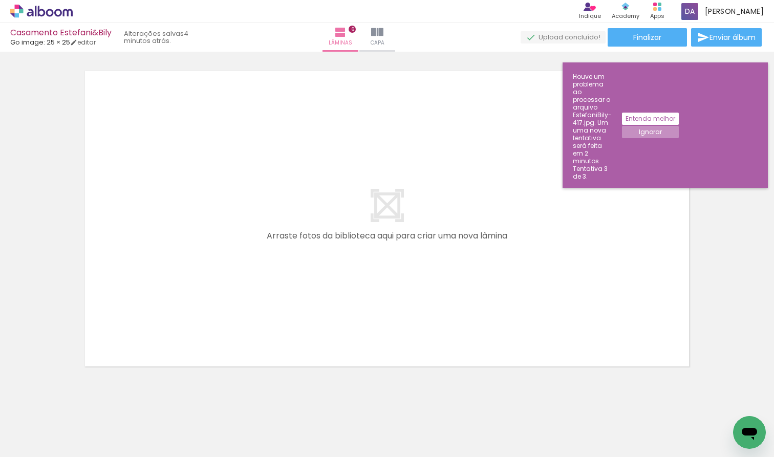
scroll to position [0, 1636]
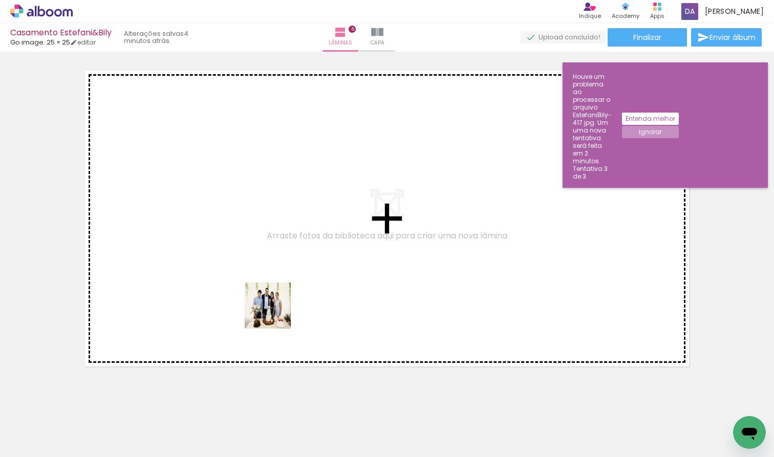
drag, startPoint x: 245, startPoint y: 435, endPoint x: 281, endPoint y: 291, distance: 148.3
click at [281, 291] on quentale-workspace at bounding box center [387, 228] width 774 height 457
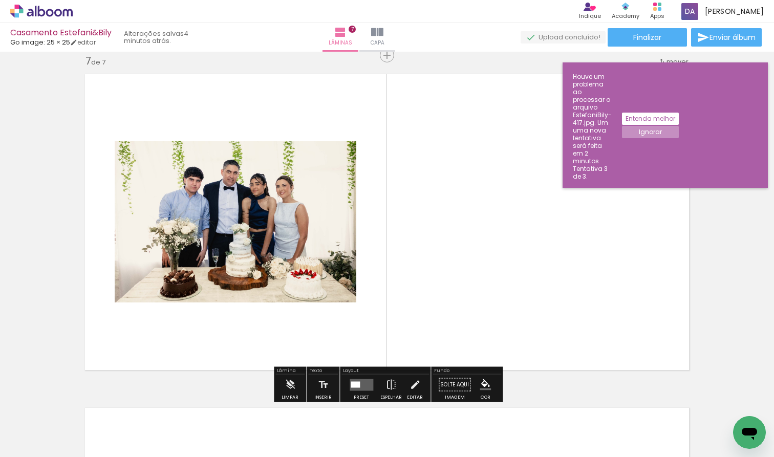
scroll to position [2016, 0]
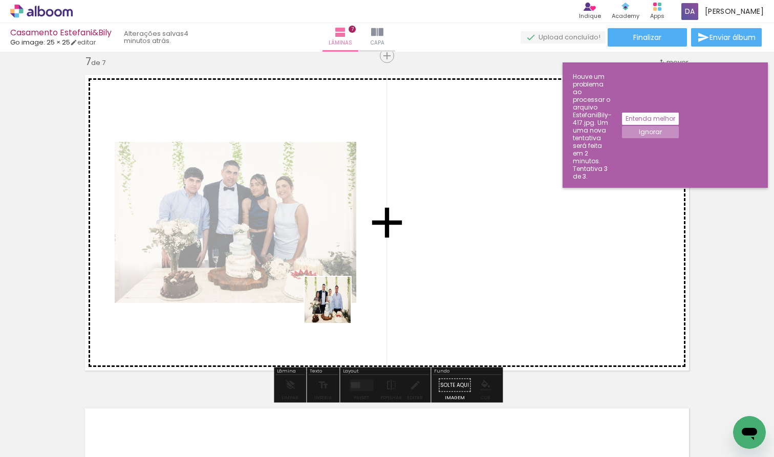
drag, startPoint x: 307, startPoint y: 425, endPoint x: 335, endPoint y: 308, distance: 120.7
click at [335, 308] on quentale-workspace at bounding box center [387, 228] width 774 height 457
